Goal: Information Seeking & Learning: Learn about a topic

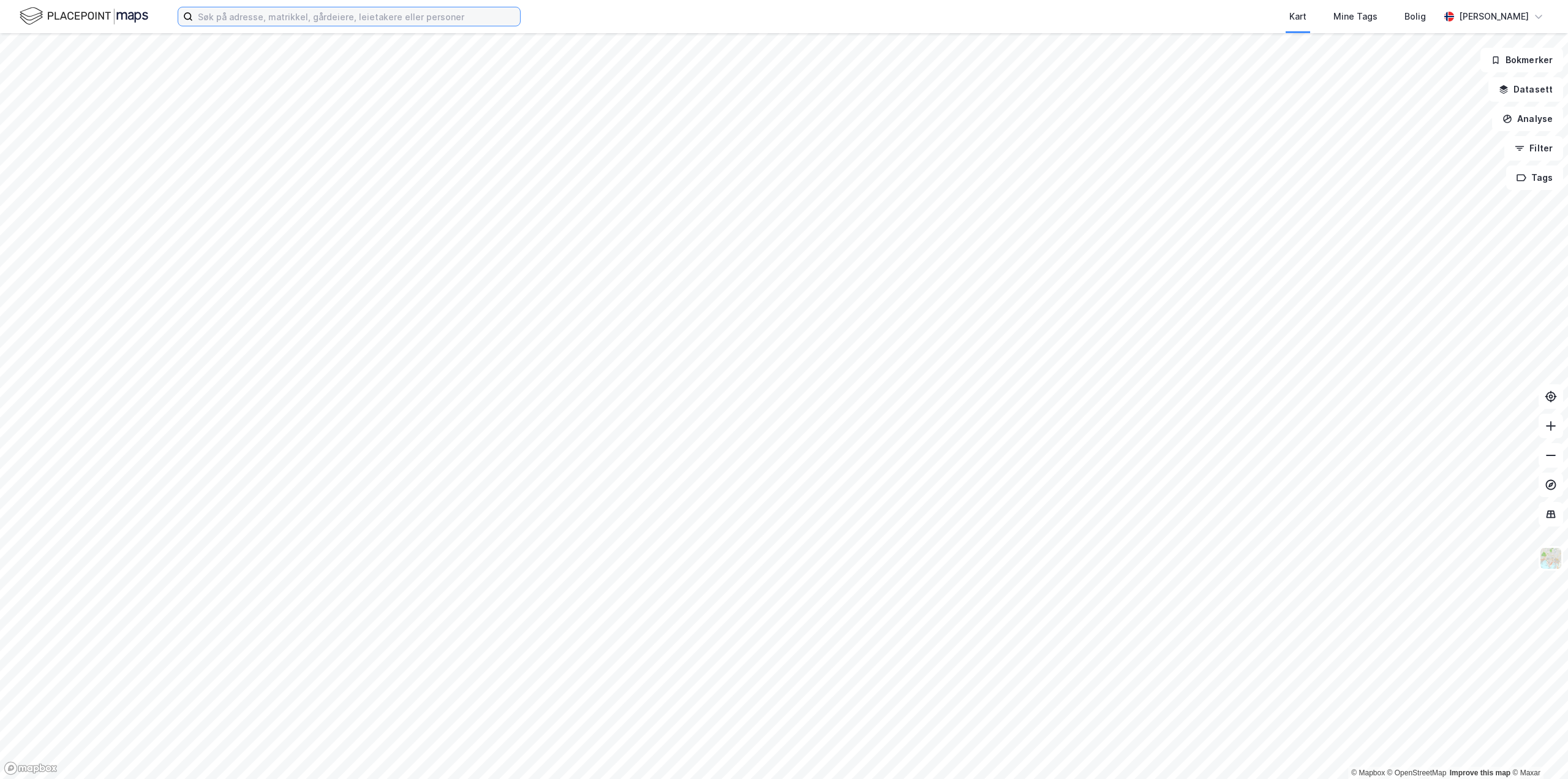
click at [337, 12] on input at bounding box center [356, 17] width 327 height 19
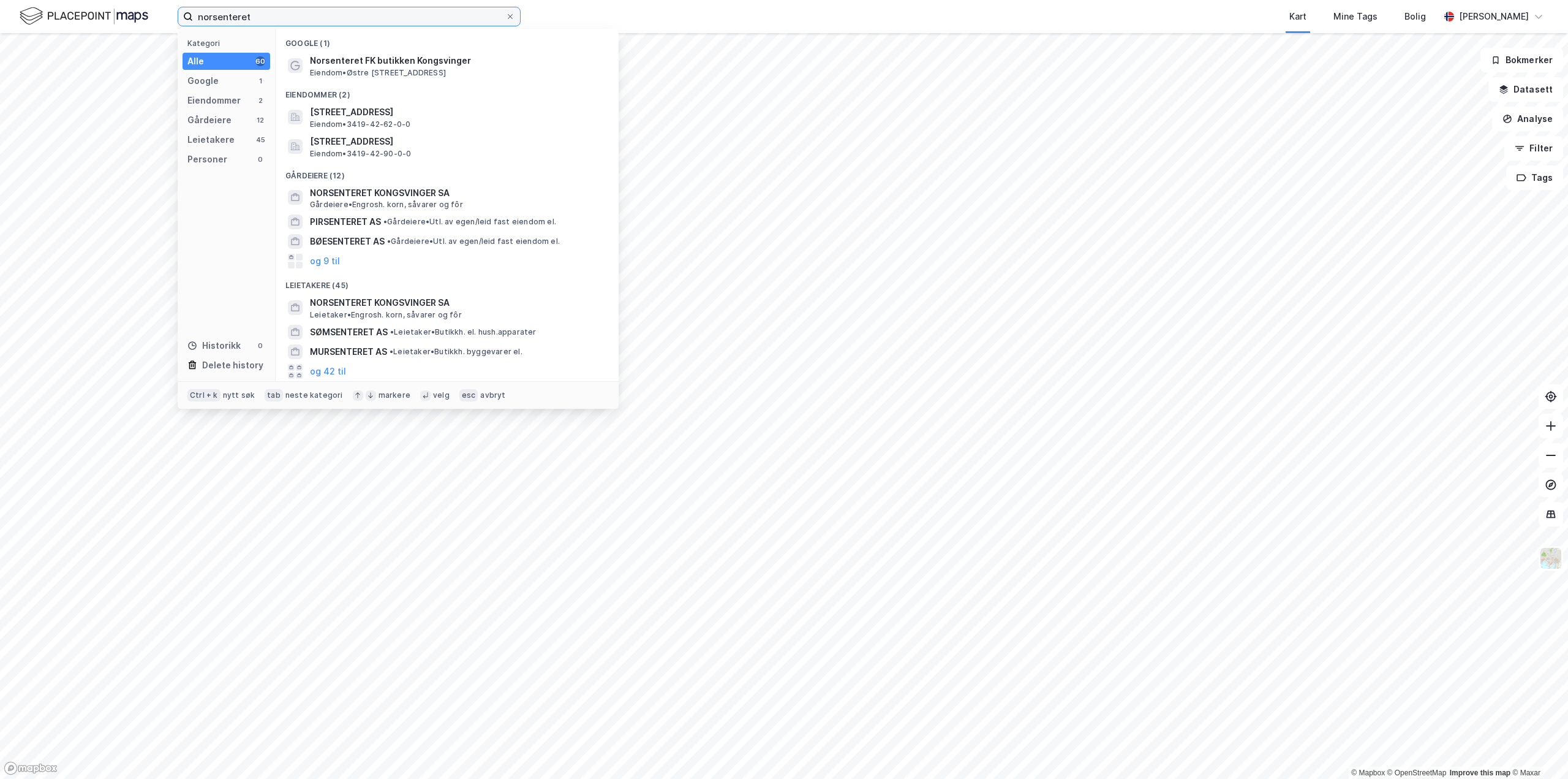
click at [349, 20] on input "norsenteret" at bounding box center [349, 17] width 313 height 19
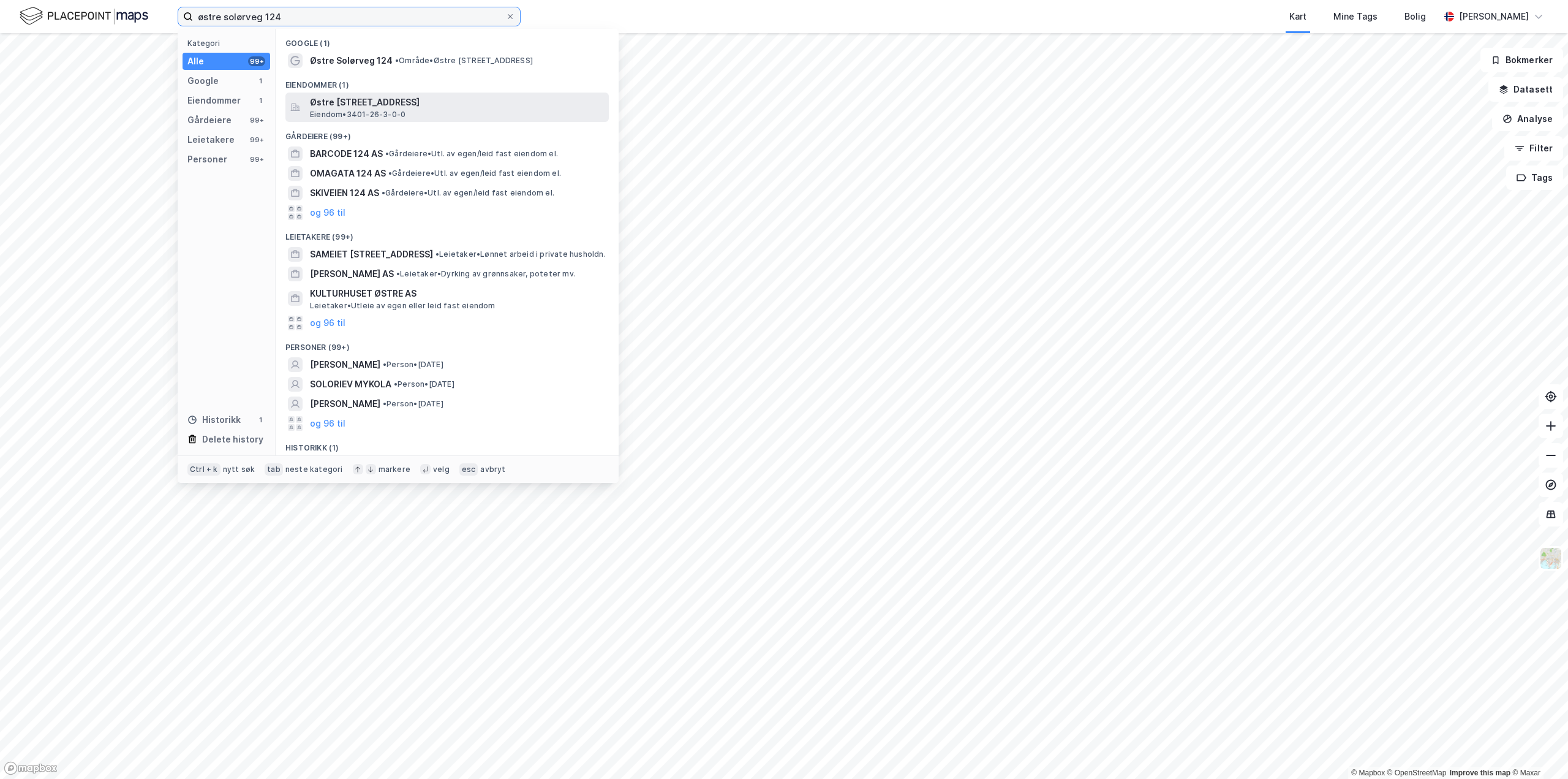
type input "østre solørveg 124"
click at [354, 99] on span "Østre [STREET_ADDRESS]" at bounding box center [457, 103] width 294 height 15
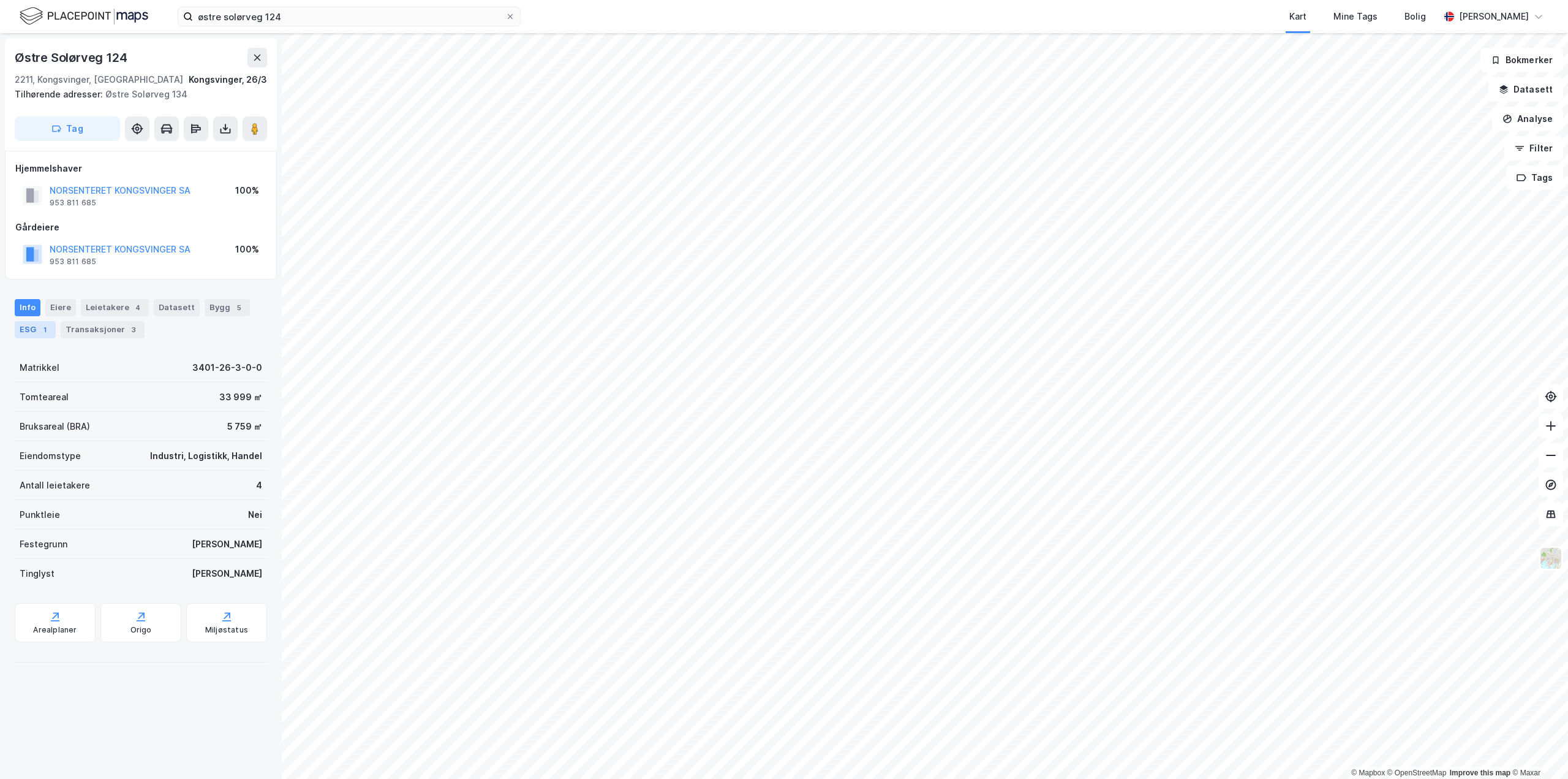
click at [27, 328] on div "ESG 1" at bounding box center [35, 330] width 41 height 17
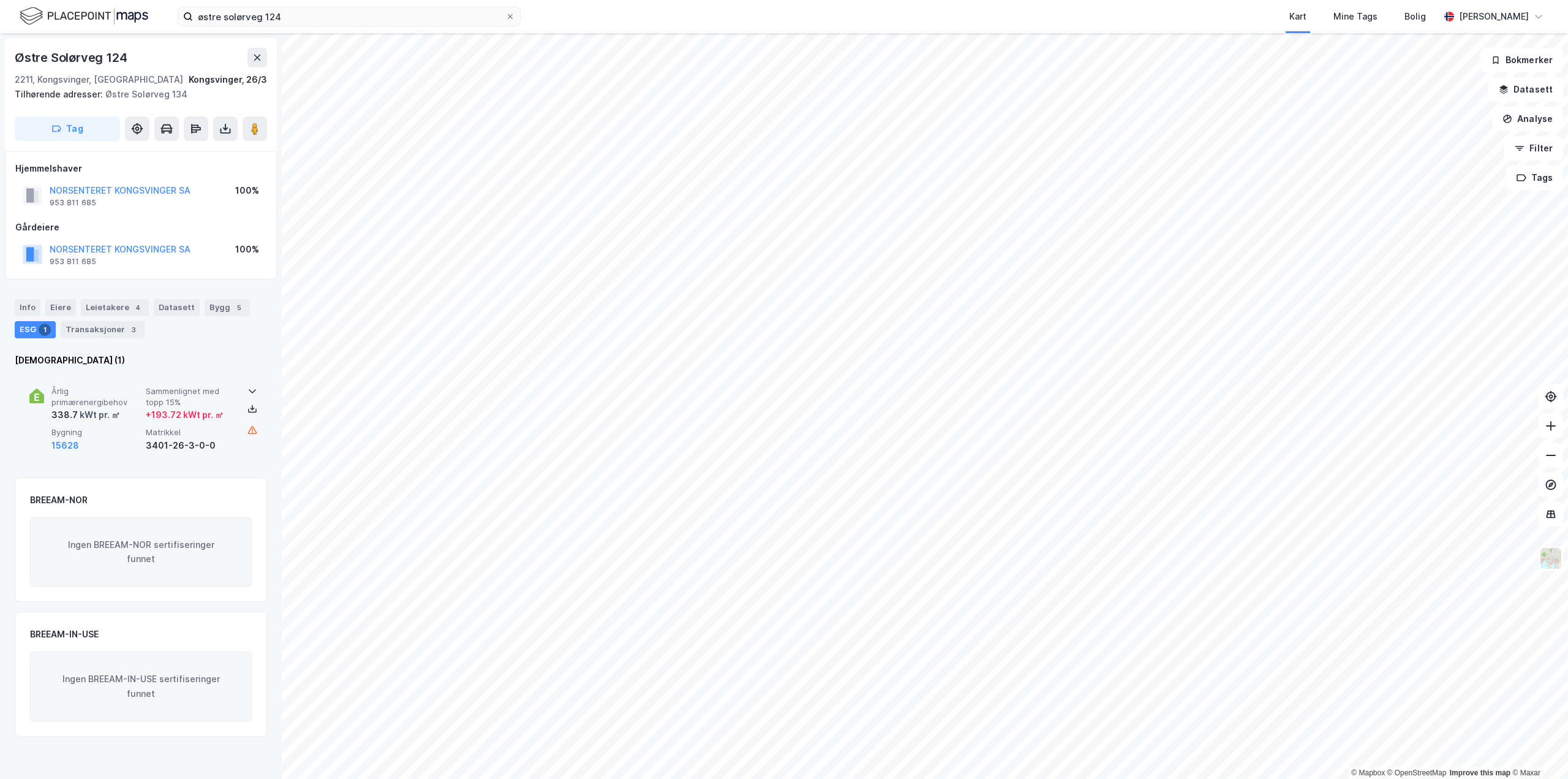
click at [250, 394] on icon at bounding box center [252, 391] width 10 height 10
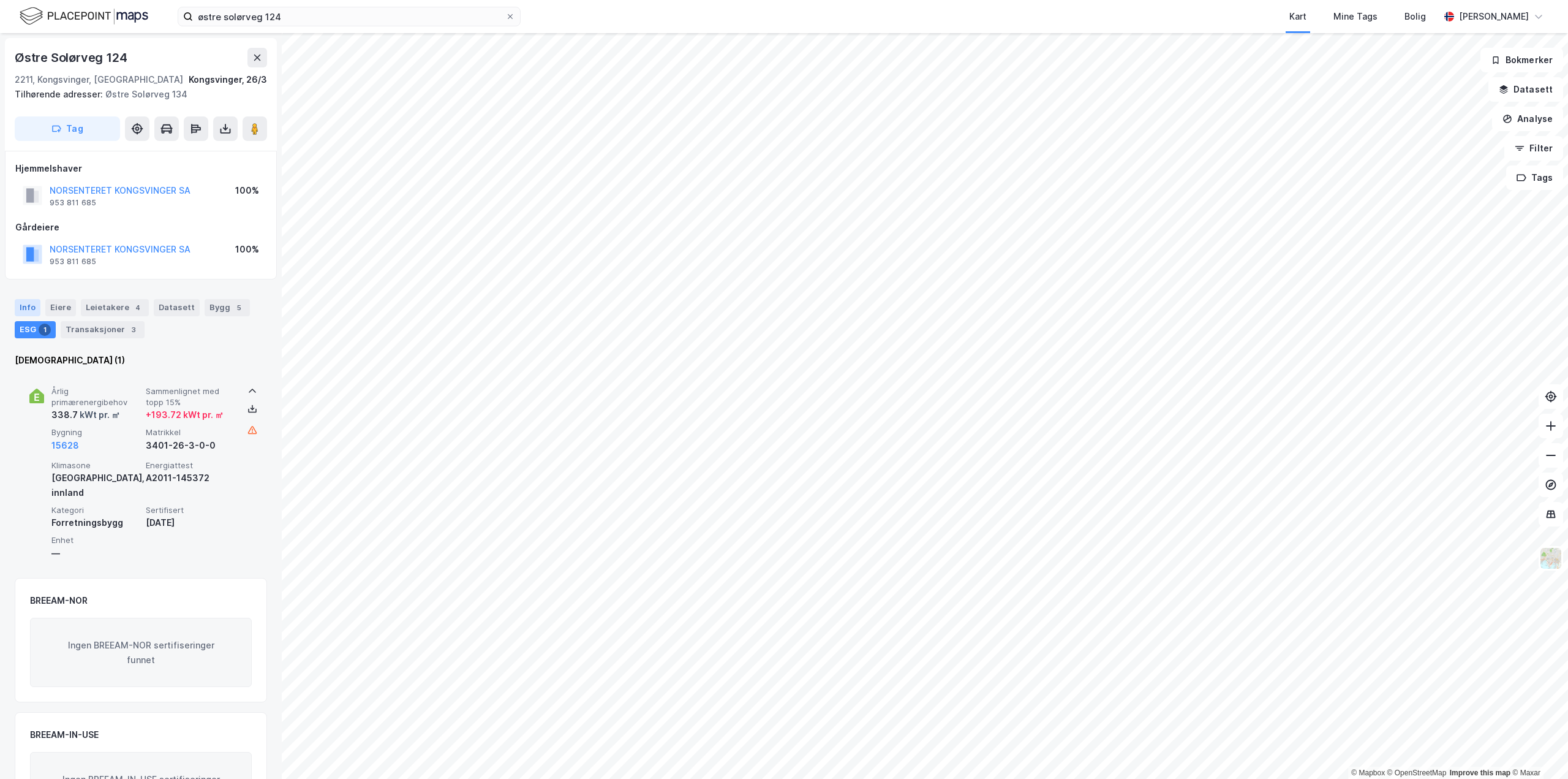
click at [33, 310] on div "Info" at bounding box center [27, 308] width 25 height 17
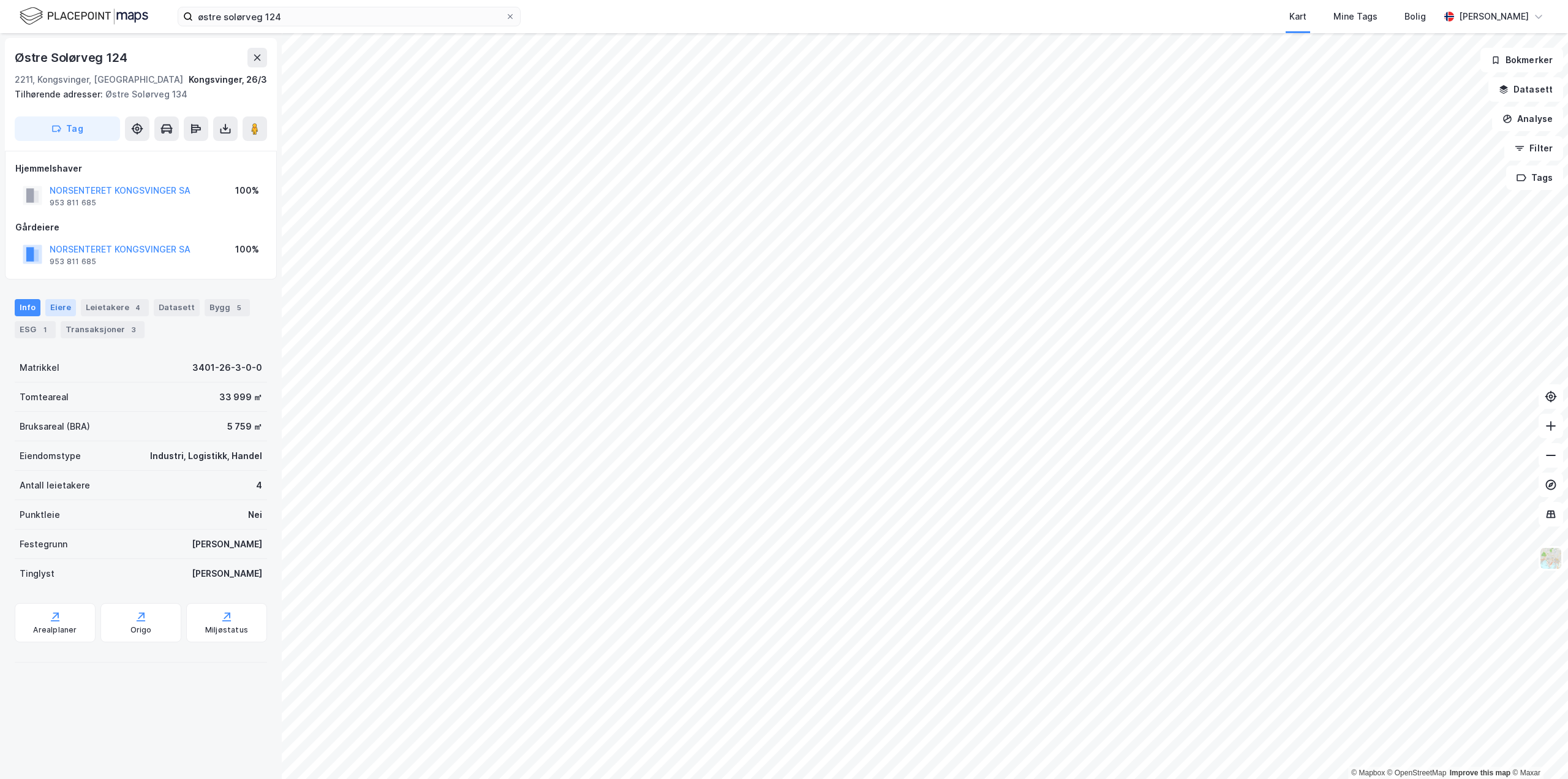
click at [54, 306] on div "Eiere" at bounding box center [60, 308] width 30 height 17
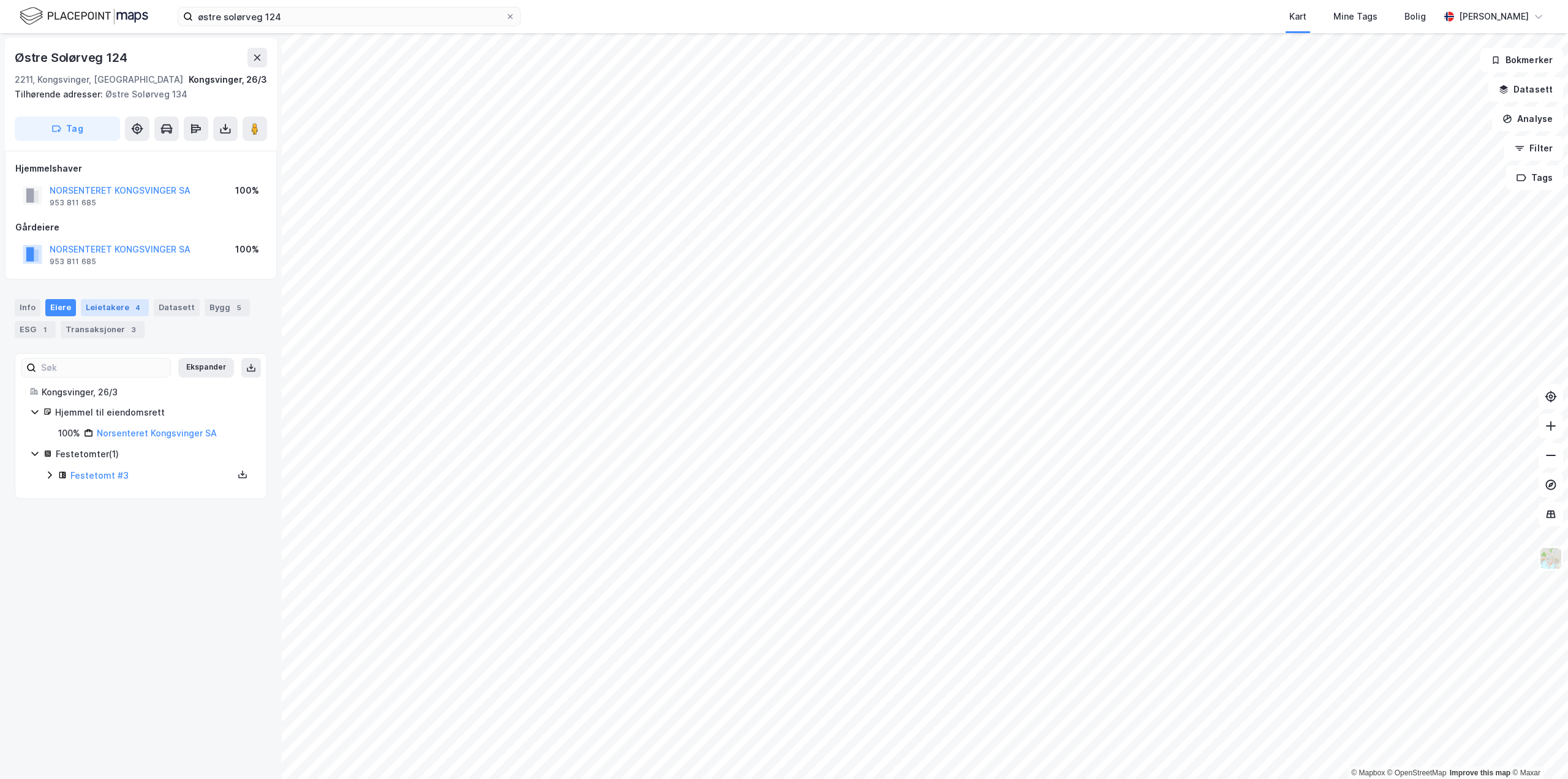
click at [98, 307] on div "Leietakere 4" at bounding box center [114, 308] width 68 height 17
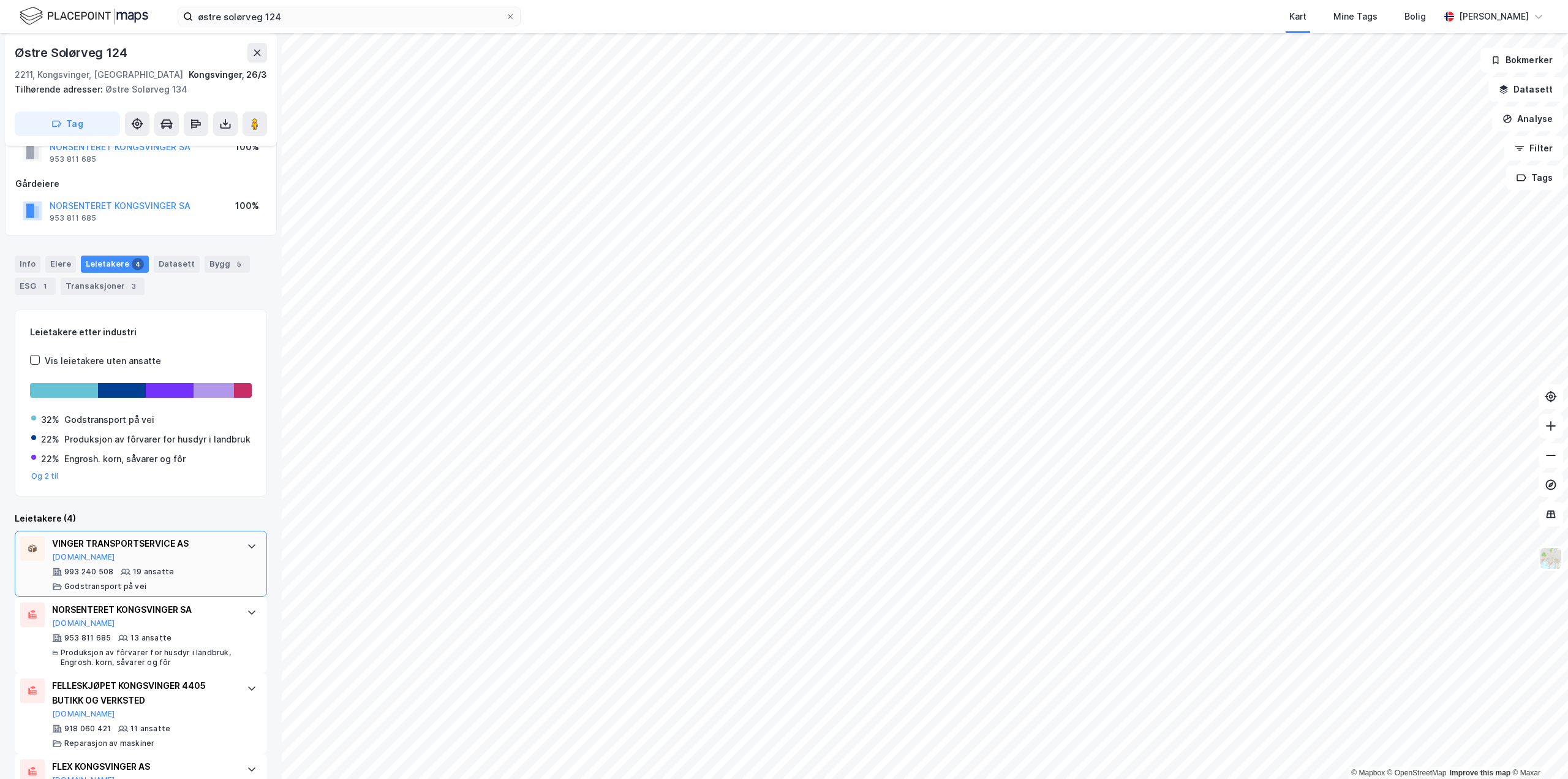
scroll to position [114, 0]
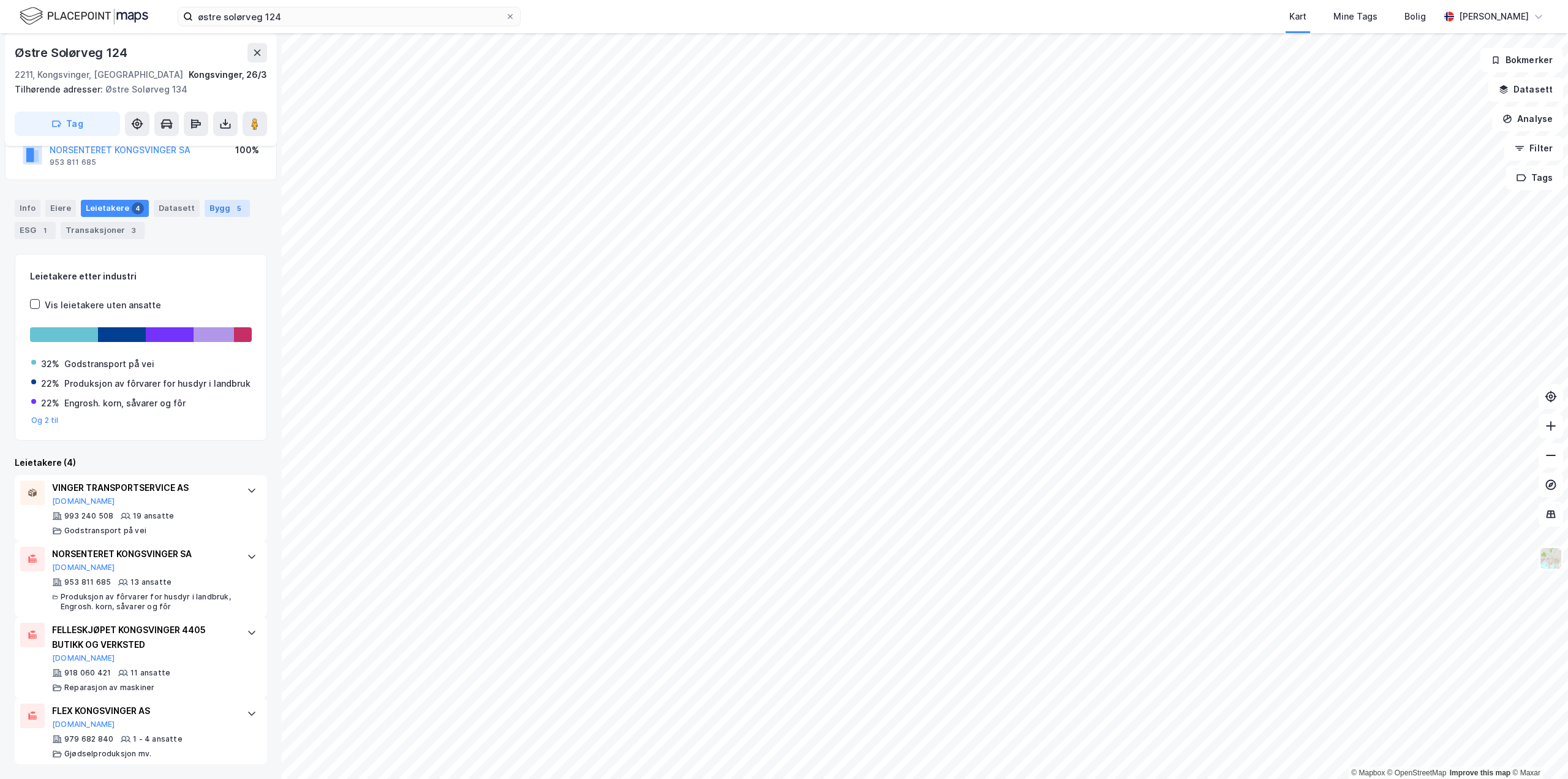
click at [206, 200] on div "Bygg 5" at bounding box center [227, 208] width 45 height 17
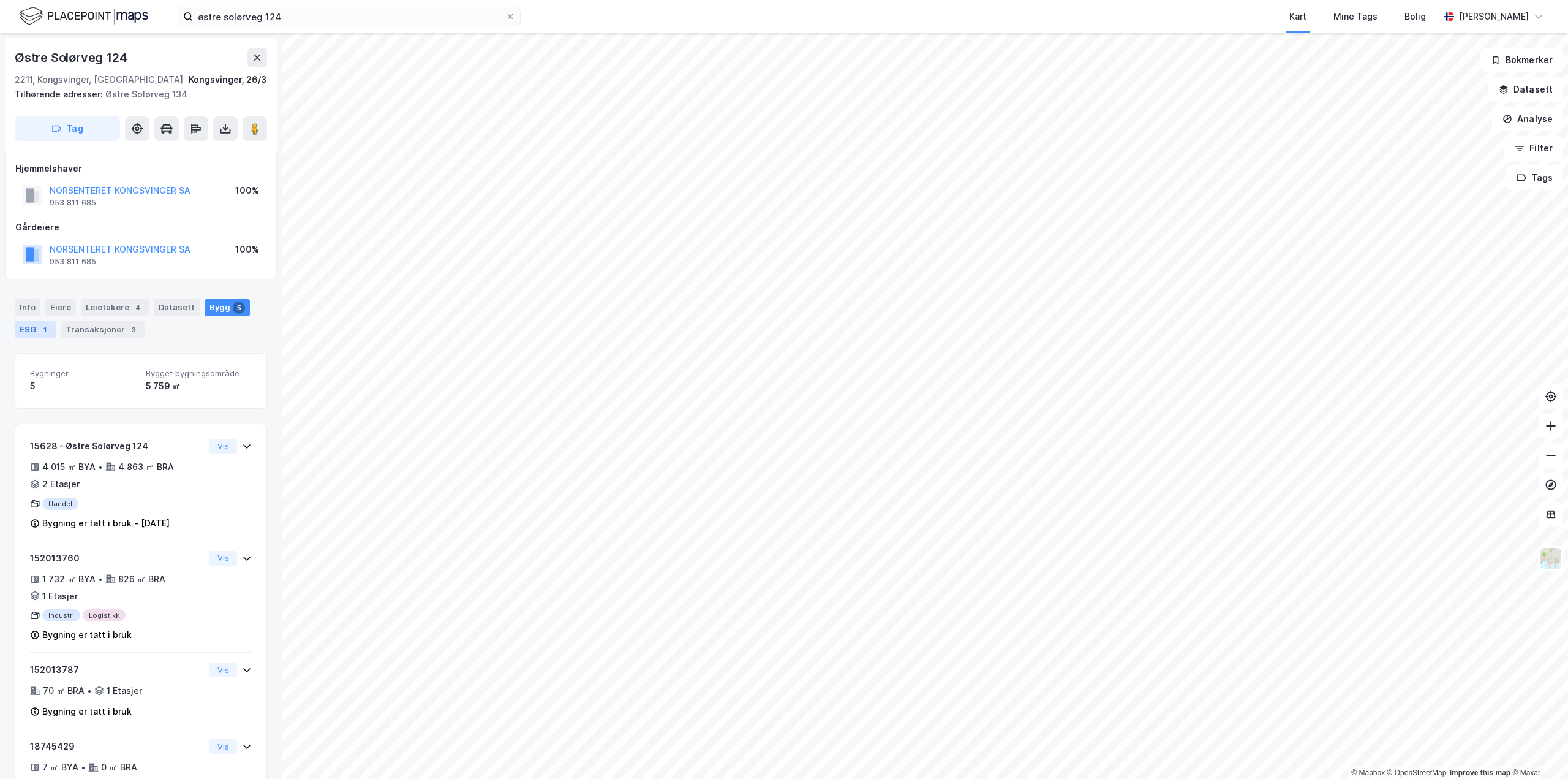
click at [41, 331] on div "1" at bounding box center [45, 330] width 12 height 12
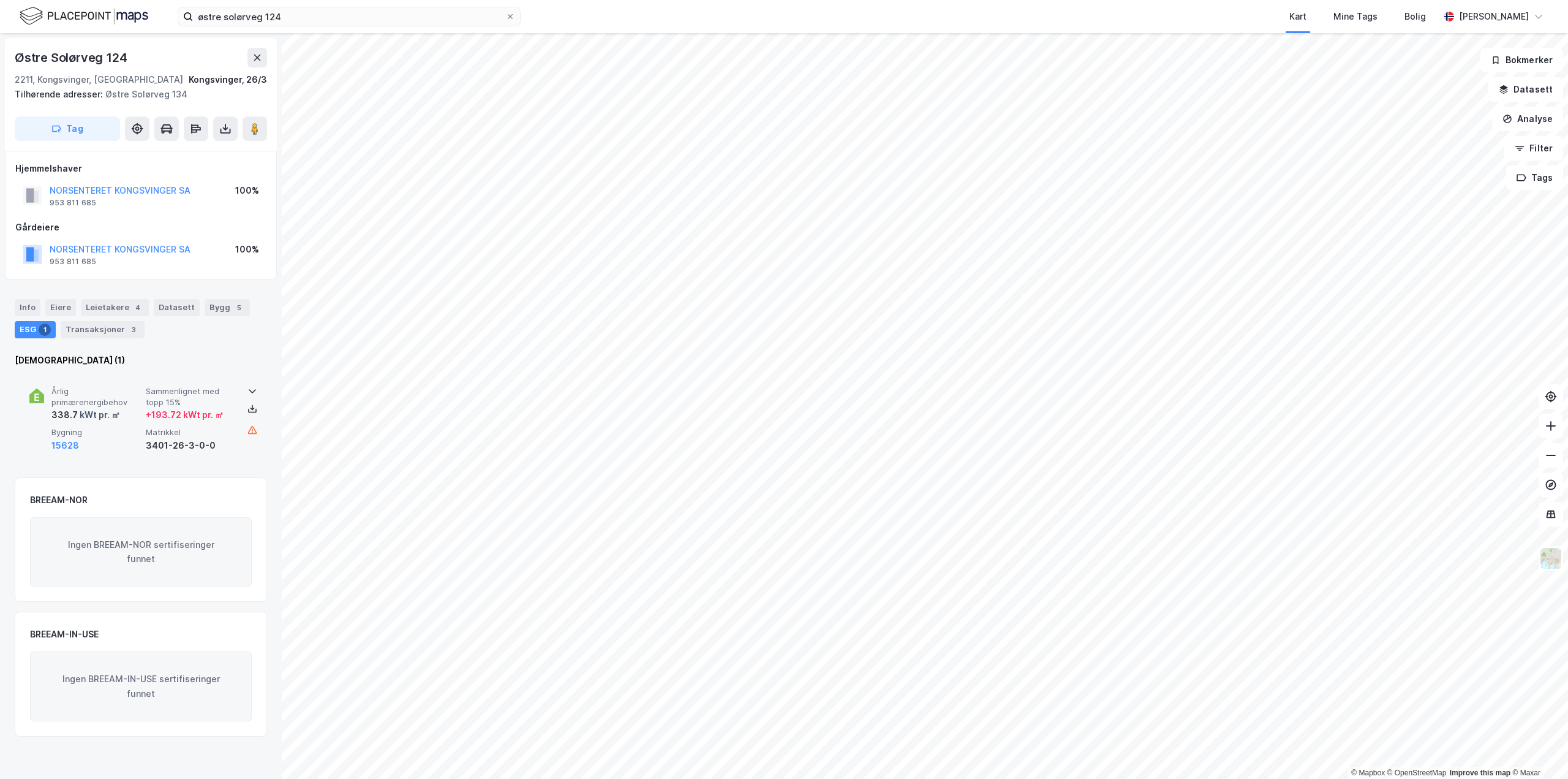
click at [249, 390] on icon at bounding box center [252, 392] width 7 height 4
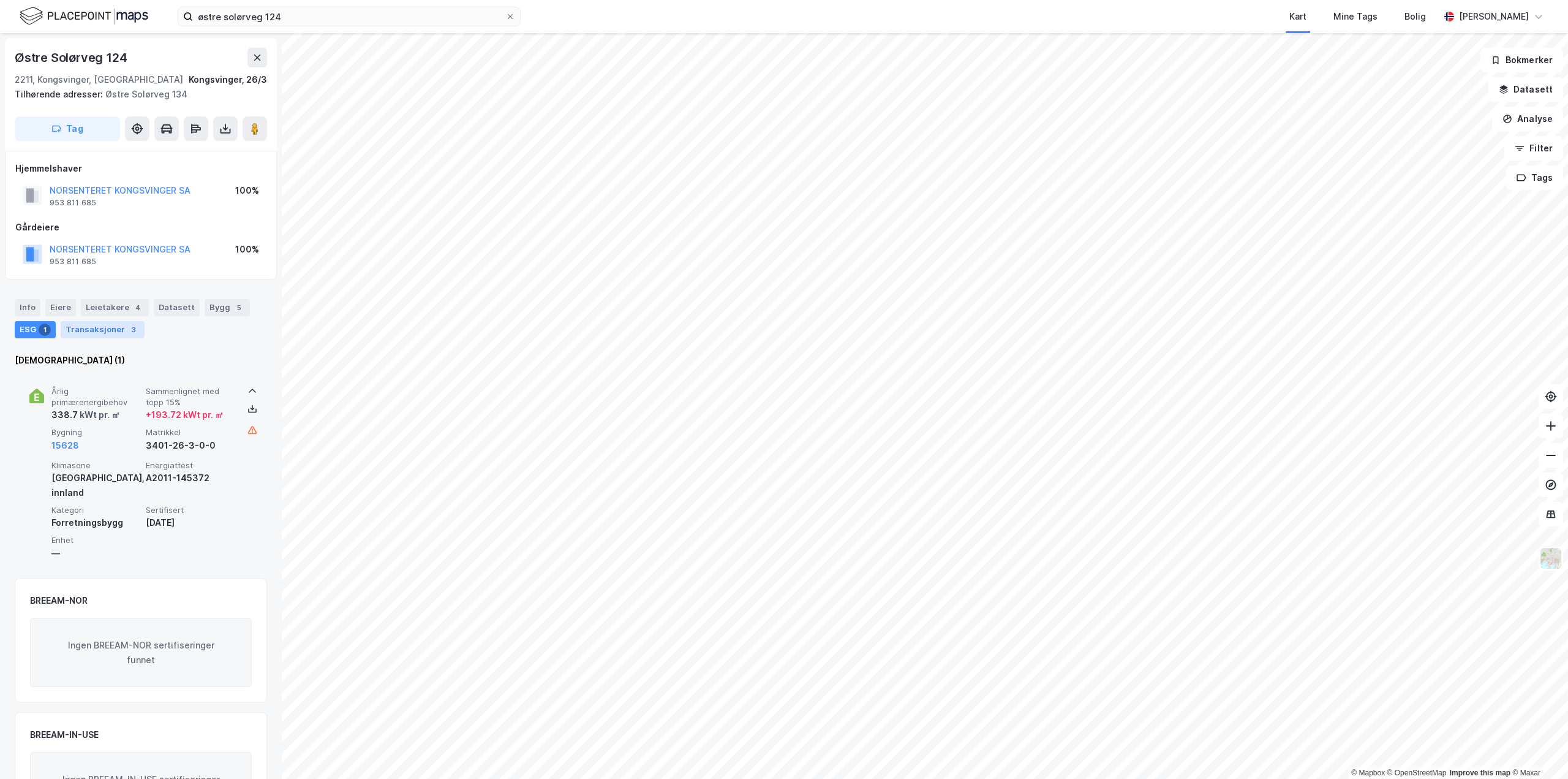
click at [99, 327] on div "Transaksjoner 3" at bounding box center [103, 330] width 84 height 17
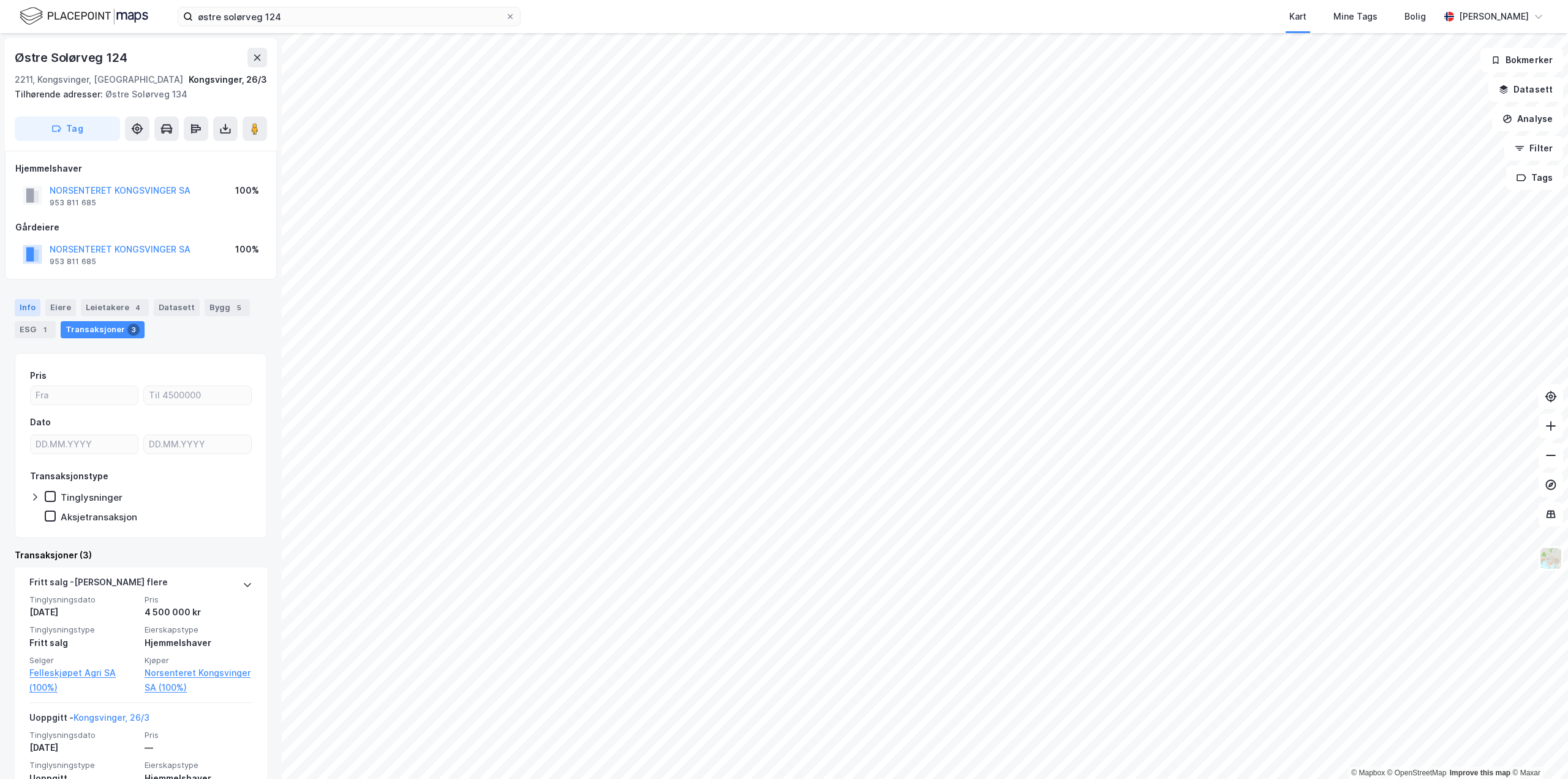
click at [21, 309] on div "Info" at bounding box center [27, 308] width 25 height 17
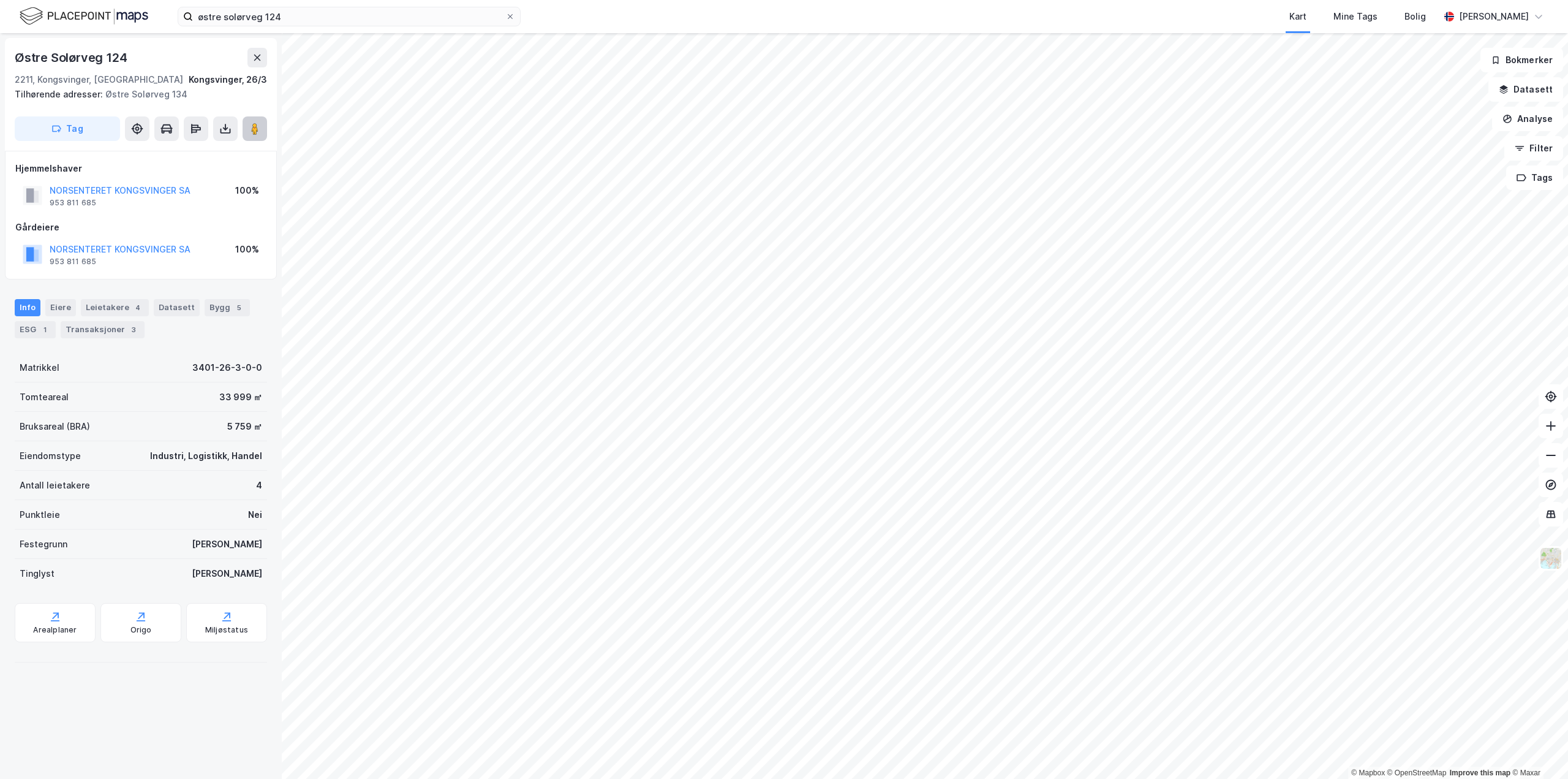
click at [256, 135] on button at bounding box center [254, 128] width 24 height 24
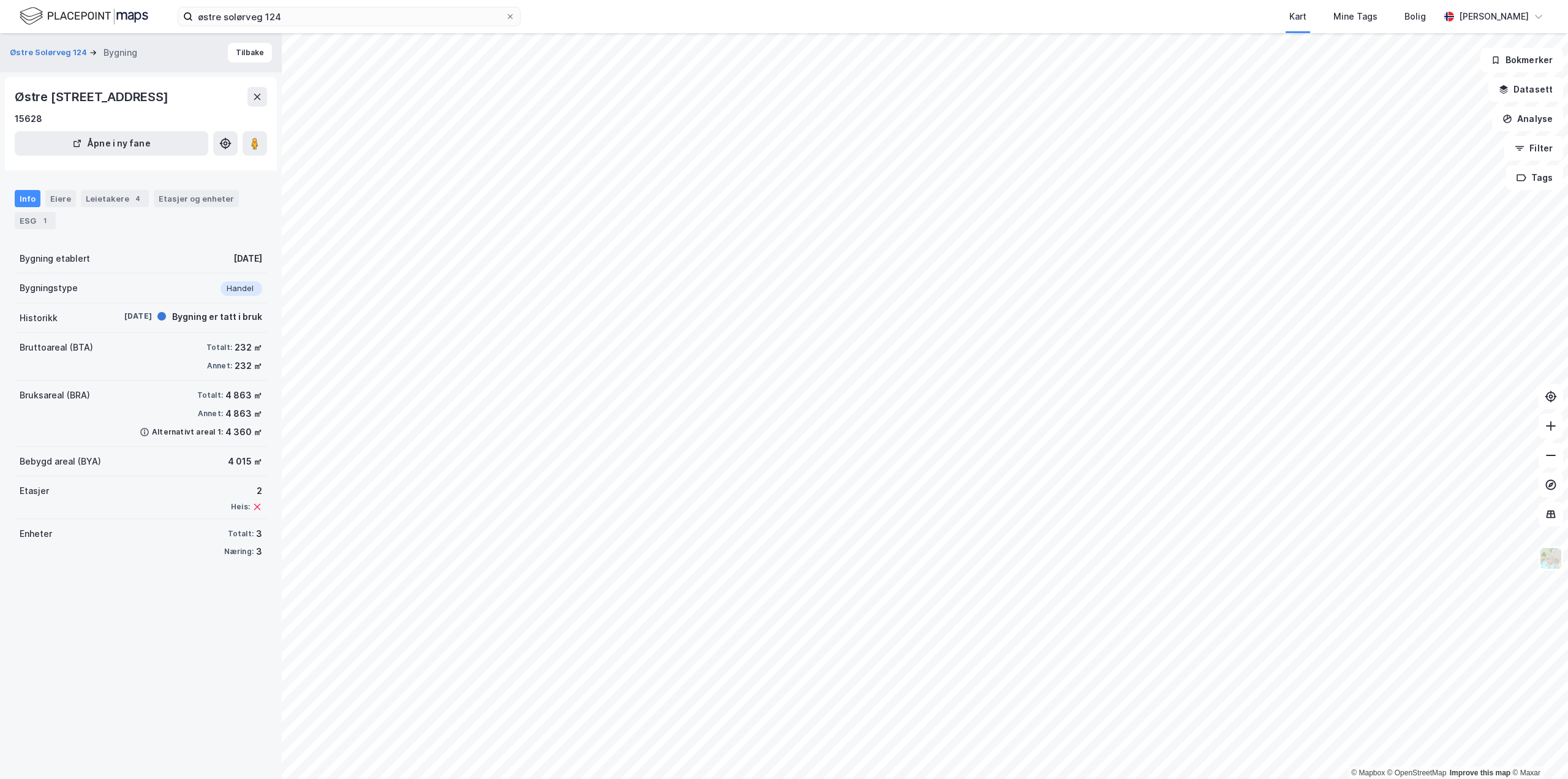
click at [25, 197] on div "Info" at bounding box center [27, 199] width 25 height 17
click at [32, 221] on div "ESG 1" at bounding box center [35, 221] width 41 height 17
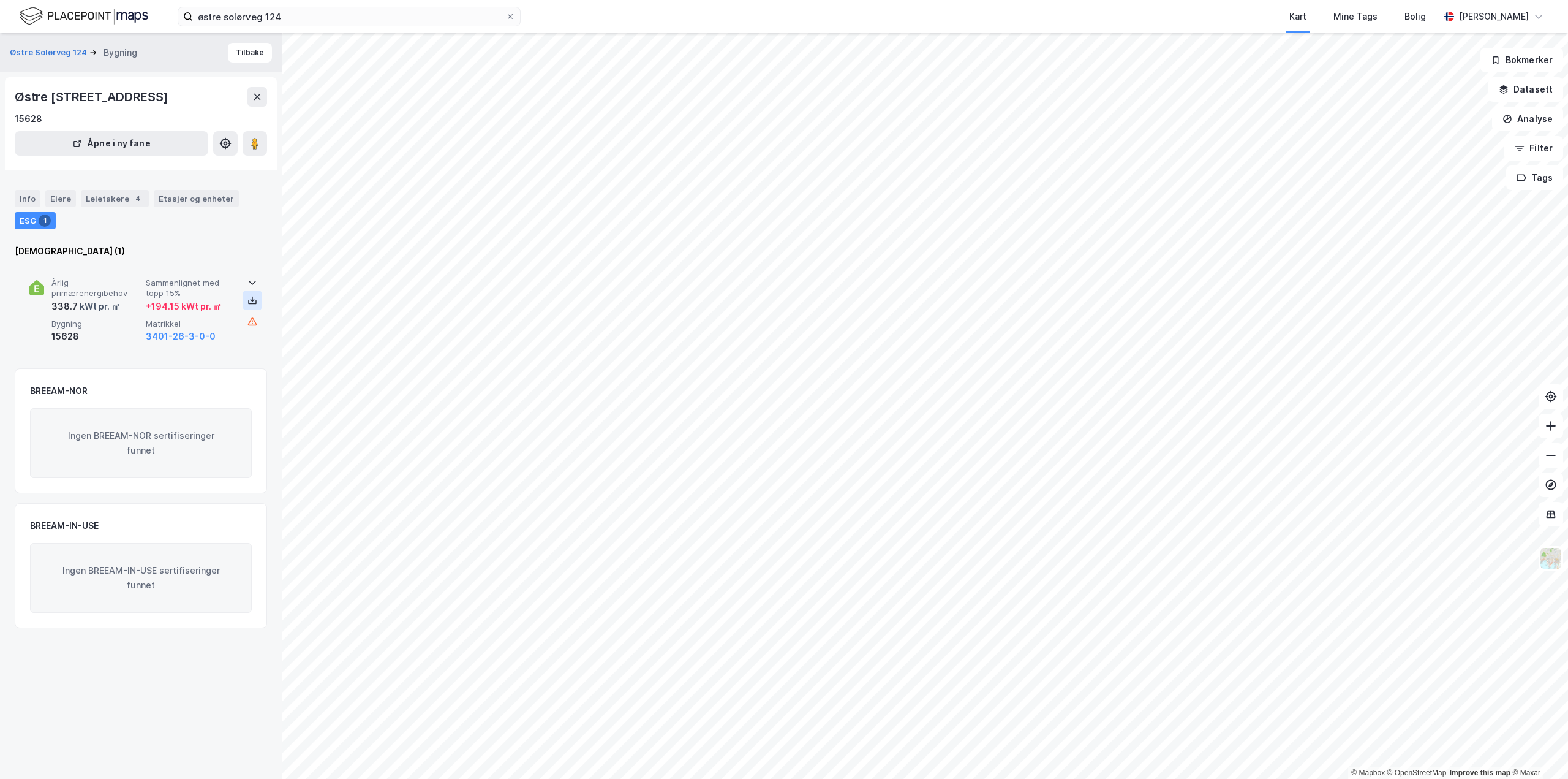
click at [248, 303] on icon at bounding box center [252, 302] width 9 height 4
